Goal: Book appointment/travel/reservation

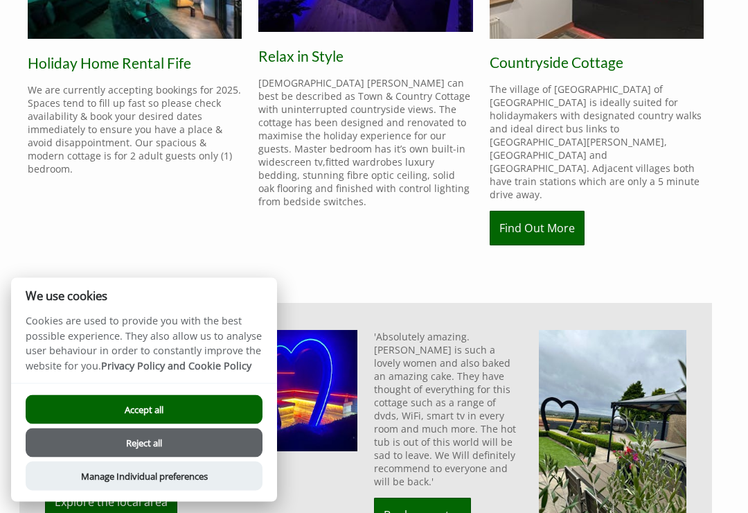
click at [238, 424] on button "Accept all" at bounding box center [144, 409] width 237 height 29
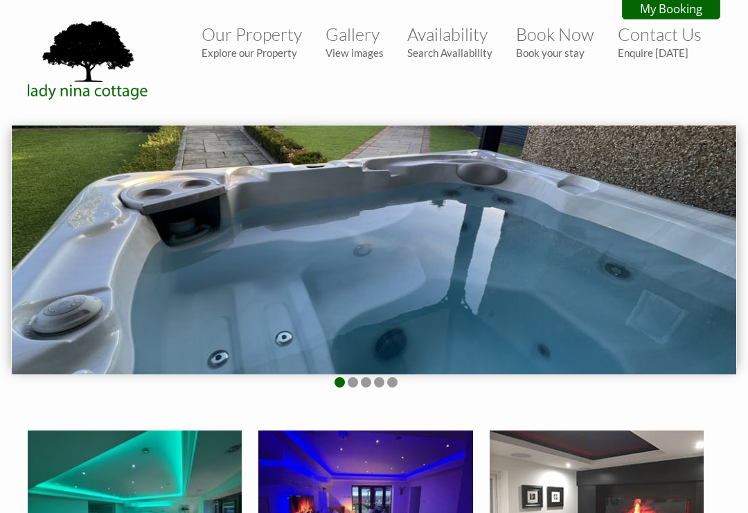
click at [450, 41] on link "Availability Search Availability" at bounding box center [449, 41] width 85 height 35
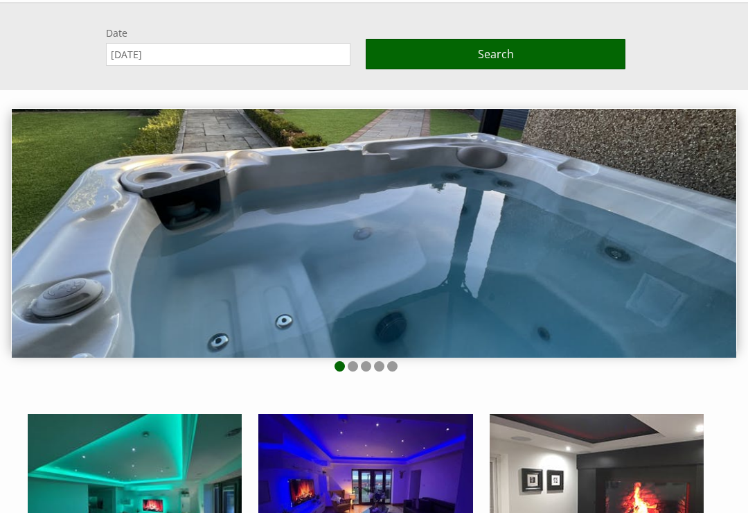
scroll to position [125, 0]
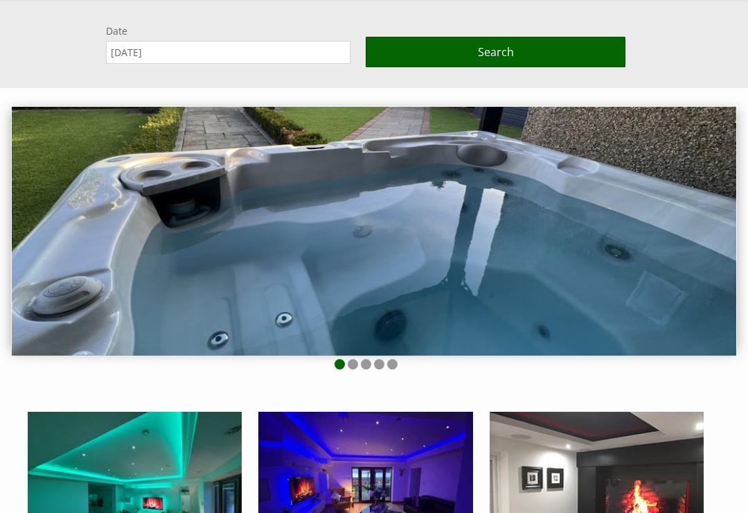
click at [219, 47] on input "[DATE]" at bounding box center [228, 52] width 245 height 23
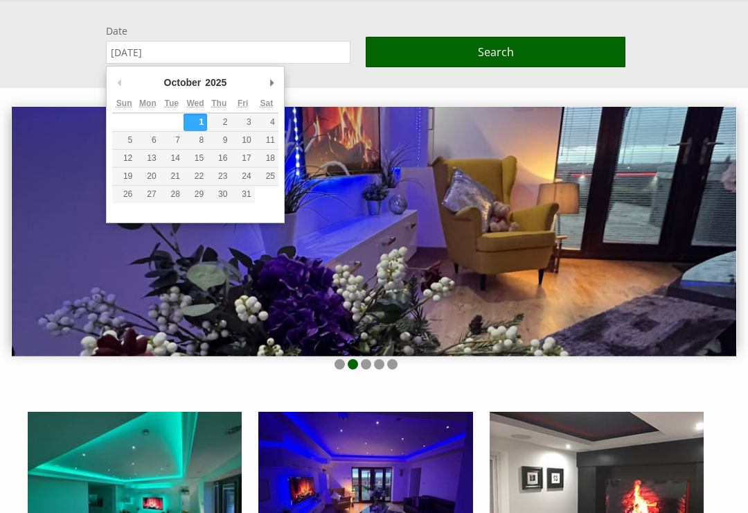
type input "[DATE]"
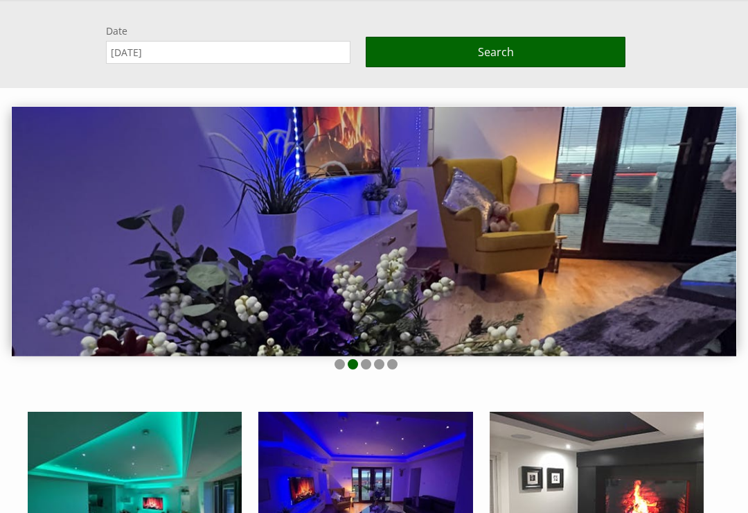
click at [500, 44] on button "Search" at bounding box center [496, 52] width 260 height 30
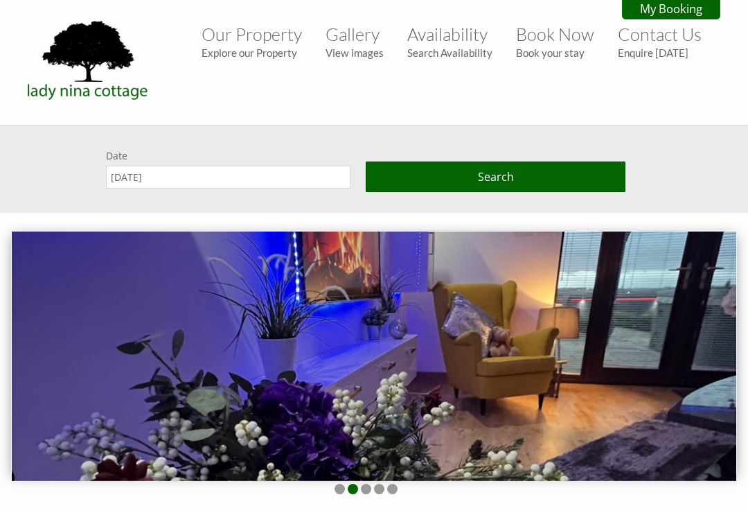
click at [528, 188] on button "Search" at bounding box center [496, 176] width 260 height 30
